Goal: Information Seeking & Learning: Check status

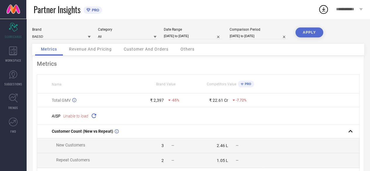
click at [100, 52] on div "Revenue And Pricing" at bounding box center [90, 50] width 54 height 12
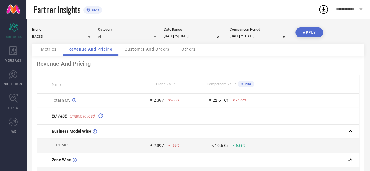
click at [163, 51] on span "Customer And Orders" at bounding box center [147, 49] width 45 height 5
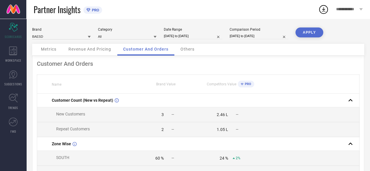
click at [194, 52] on div "Others" at bounding box center [188, 50] width 26 height 12
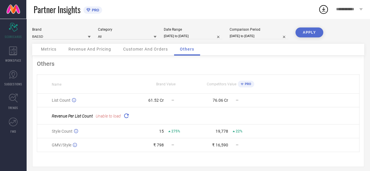
click at [156, 55] on div "Customer And Orders" at bounding box center [145, 50] width 56 height 12
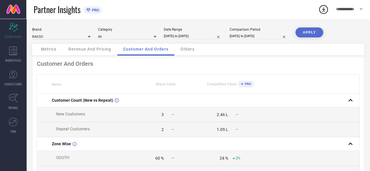
click at [104, 50] on span "Revenue And Pricing" at bounding box center [89, 49] width 43 height 5
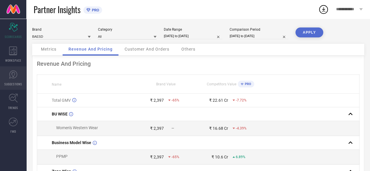
click at [9, 78] on icon at bounding box center [13, 74] width 8 height 8
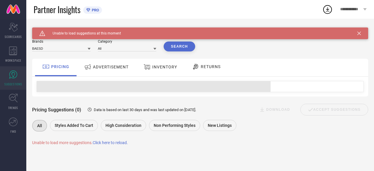
click at [116, 75] on div "ADVERTISEMENT" at bounding box center [106, 68] width 59 height 18
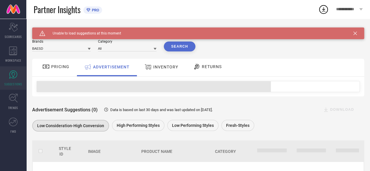
click at [168, 71] on div "INVENTORY" at bounding box center [161, 67] width 37 height 11
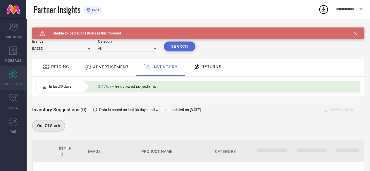
click at [197, 64] on icon at bounding box center [196, 66] width 7 height 7
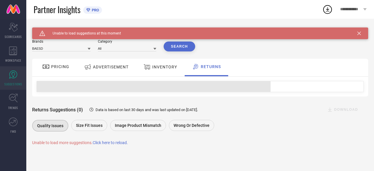
click at [96, 62] on div "ADVERTISEMENT" at bounding box center [106, 67] width 47 height 11
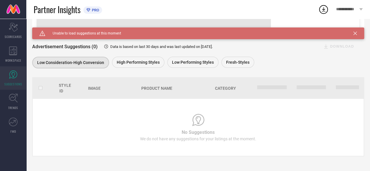
scroll to position [63, 0]
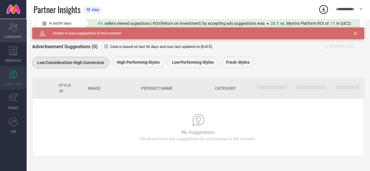
click at [12, 25] on icon at bounding box center [13, 27] width 9 height 9
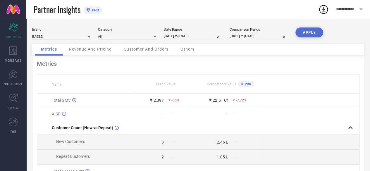
click at [94, 51] on span "Revenue And Pricing" at bounding box center [90, 49] width 43 height 5
